Goal: Find specific page/section: Find specific page/section

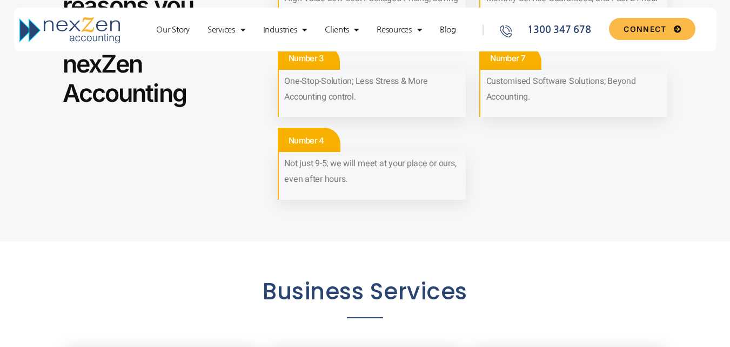
scroll to position [919, 0]
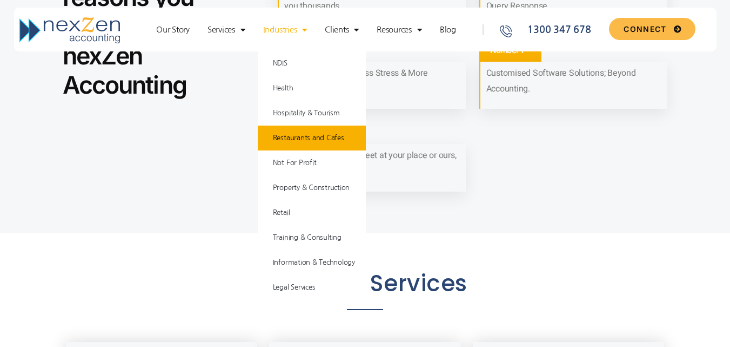
click at [298, 147] on link "Restaurants and Cafes" at bounding box center [312, 137] width 108 height 25
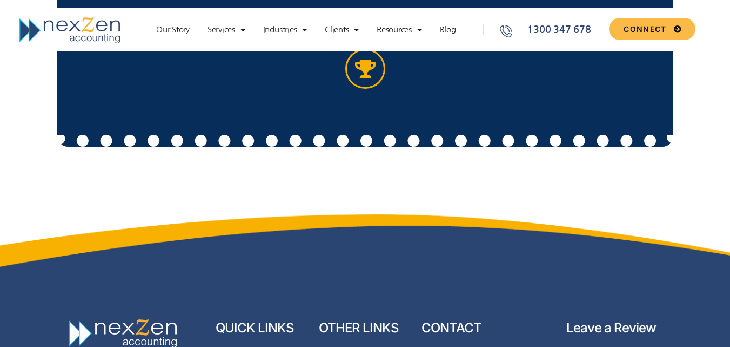
scroll to position [4271, 0]
